Goal: Navigation & Orientation: Find specific page/section

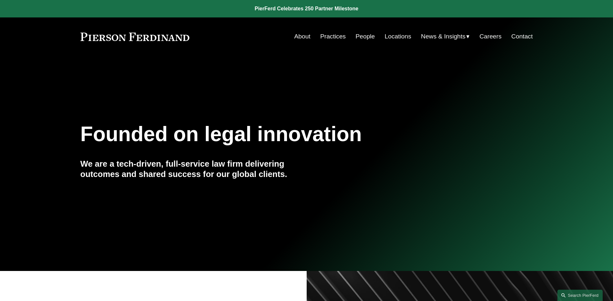
click at [371, 33] on link "People" at bounding box center [364, 36] width 19 height 12
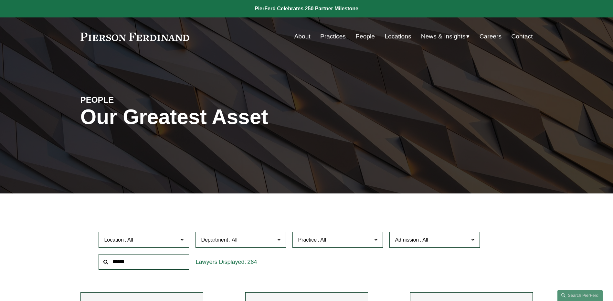
click at [0, 0] on span "News" at bounding box center [0, 0] width 0 height 0
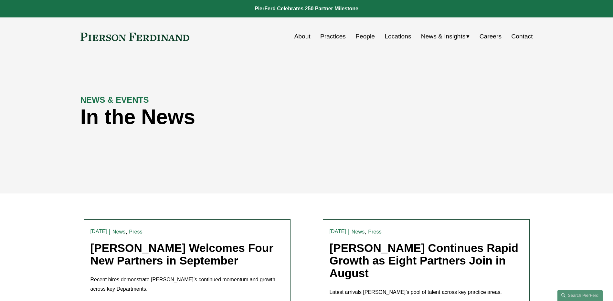
click at [0, 0] on span "Insights" at bounding box center [0, 0] width 0 height 0
